Goal: Find specific page/section: Find specific page/section

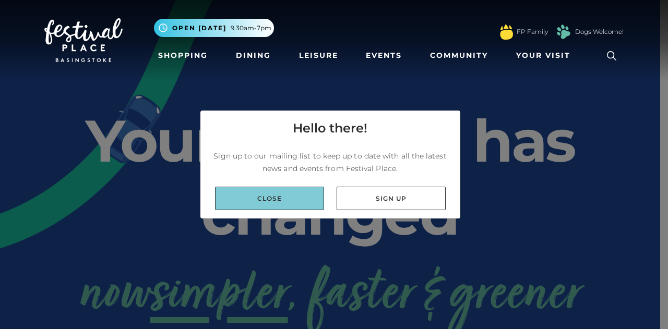
click at [275, 201] on link "Close" at bounding box center [269, 198] width 109 height 23
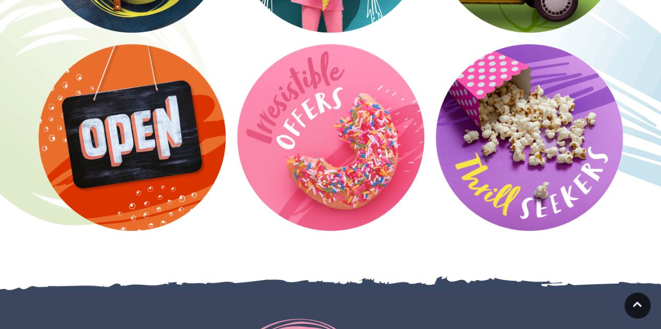
scroll to position [1732, 0]
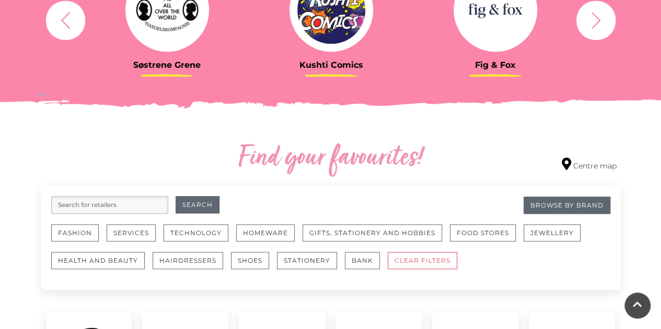
scroll to position [473, 0]
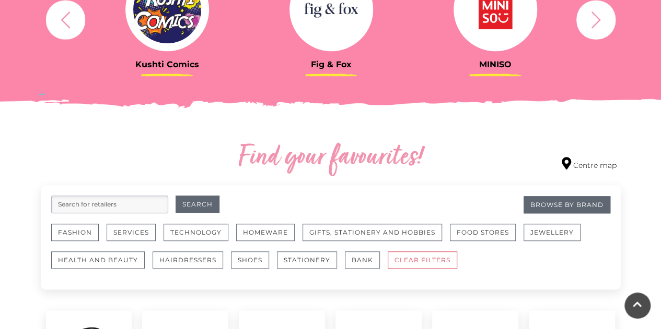
click at [169, 60] on h3 "Kushti Comics" at bounding box center [167, 65] width 148 height 10
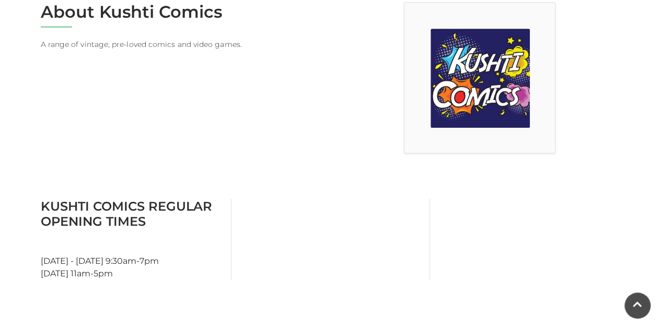
scroll to position [297, 0]
